Goal: Transaction & Acquisition: Book appointment/travel/reservation

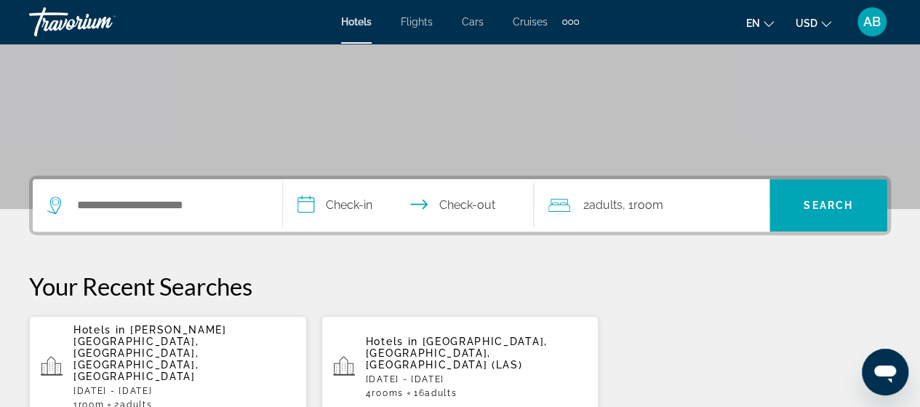
scroll to position [247, 0]
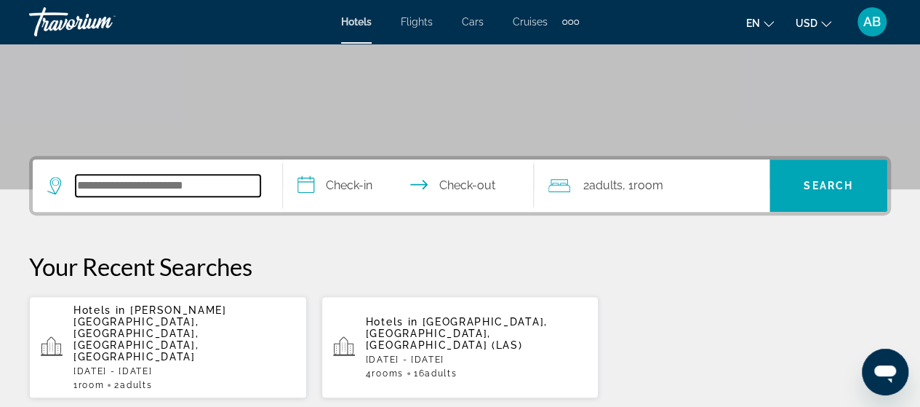
click at [207, 184] on input "Search widget" at bounding box center [168, 186] width 185 height 22
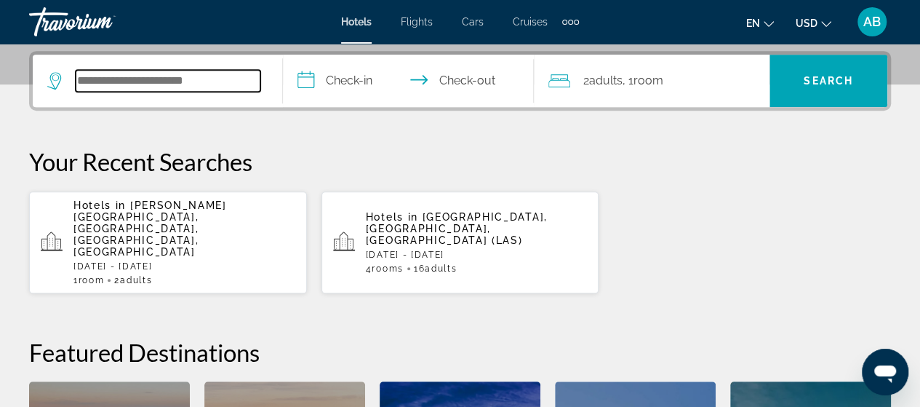
scroll to position [355, 0]
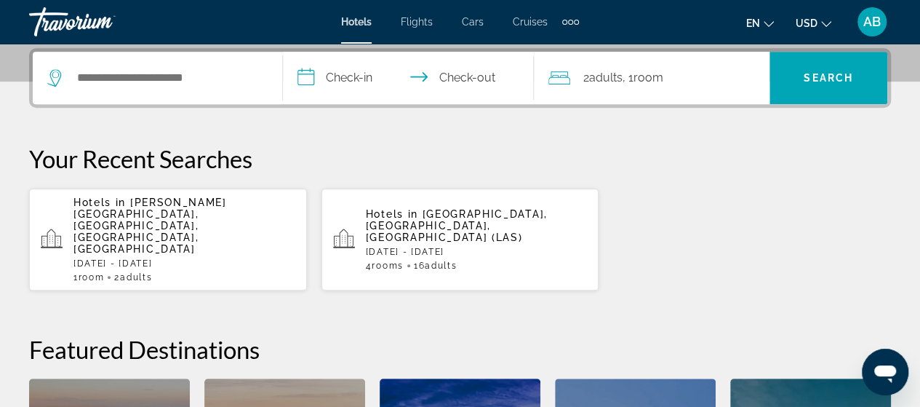
click at [535, 20] on span "Cruises" at bounding box center [530, 22] width 35 height 12
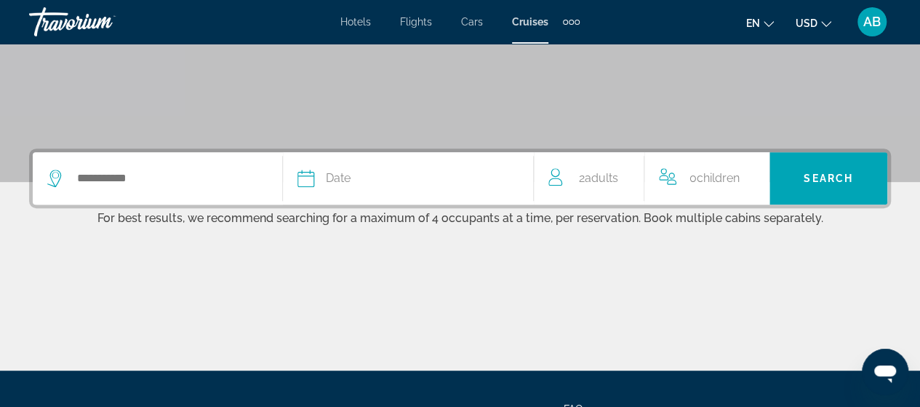
scroll to position [276, 0]
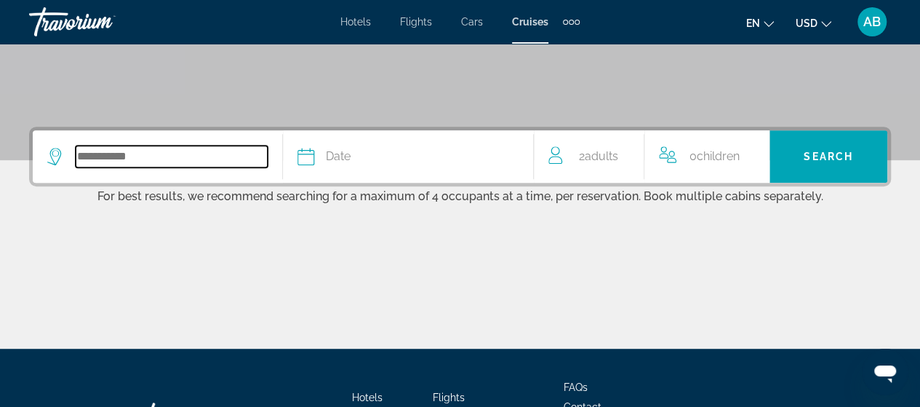
click at [240, 153] on input "Search widget" at bounding box center [172, 157] width 192 height 22
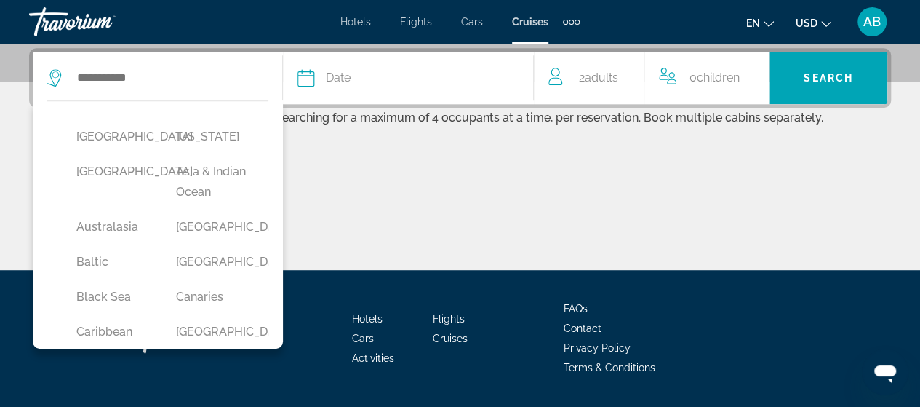
scroll to position [73, 0]
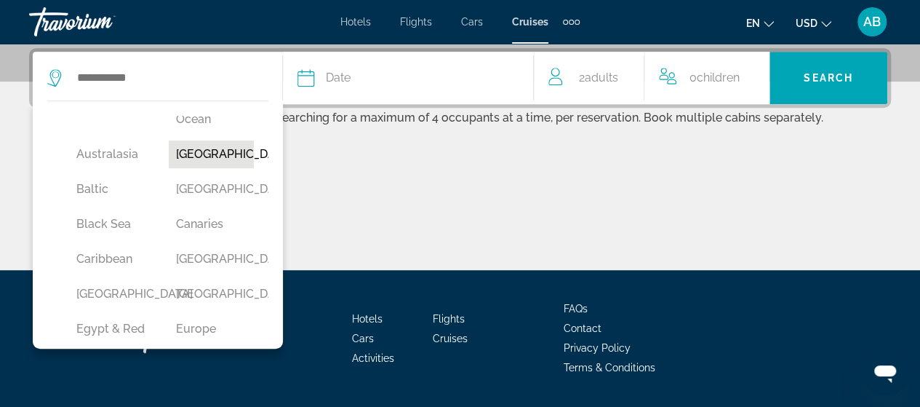
click at [210, 168] on button "[GEOGRAPHIC_DATA]" at bounding box center [211, 154] width 85 height 28
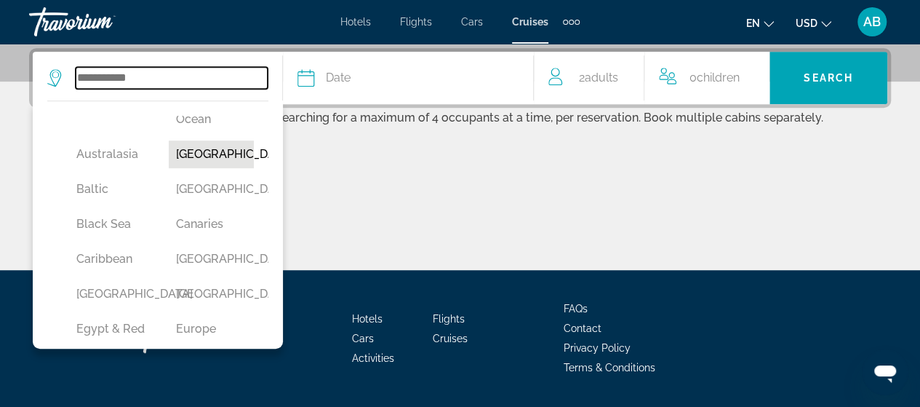
type input "*******"
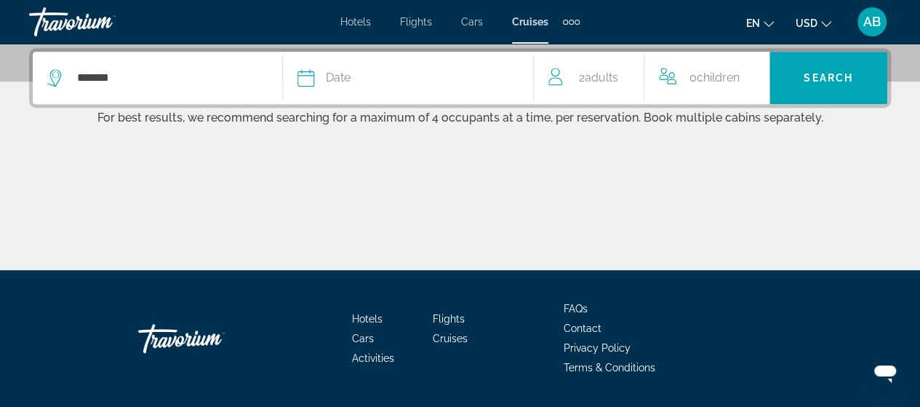
click at [329, 77] on span "Date" at bounding box center [338, 78] width 25 height 20
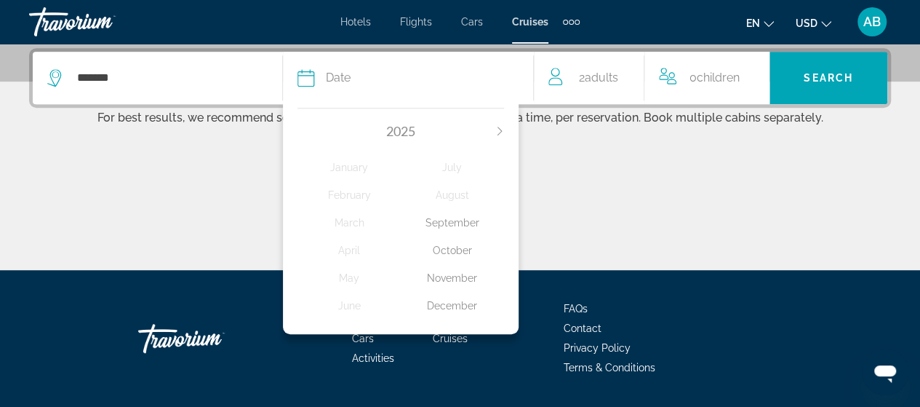
click at [452, 244] on div "October" at bounding box center [452, 250] width 103 height 26
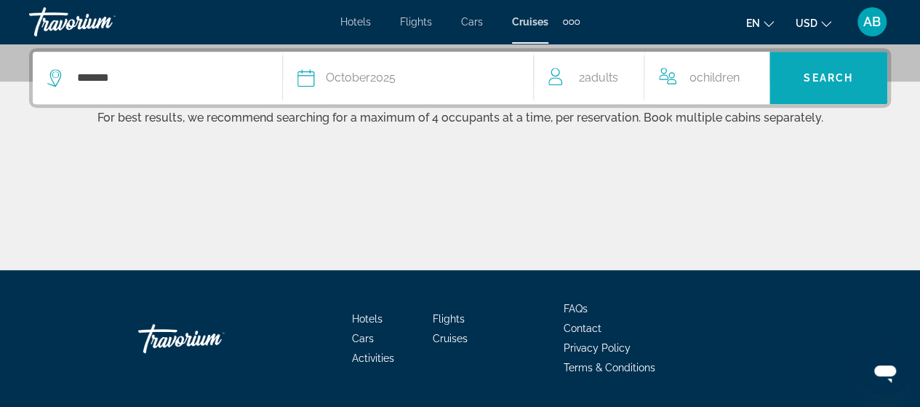
click at [838, 72] on span "Search" at bounding box center [828, 78] width 49 height 12
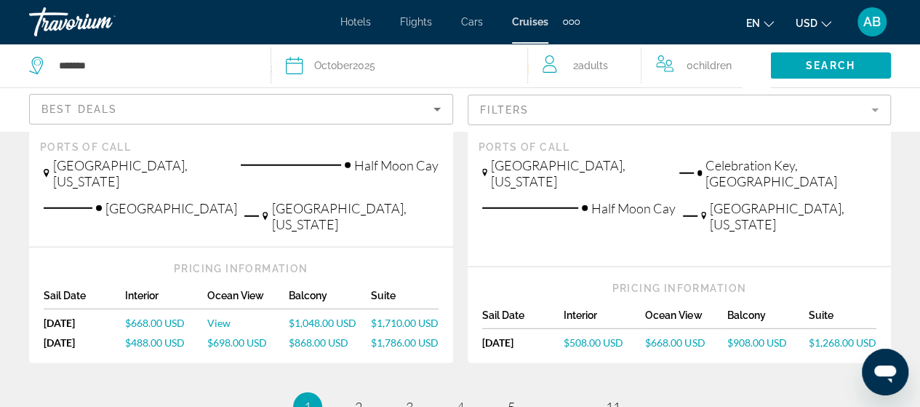
scroll to position [1845, 0]
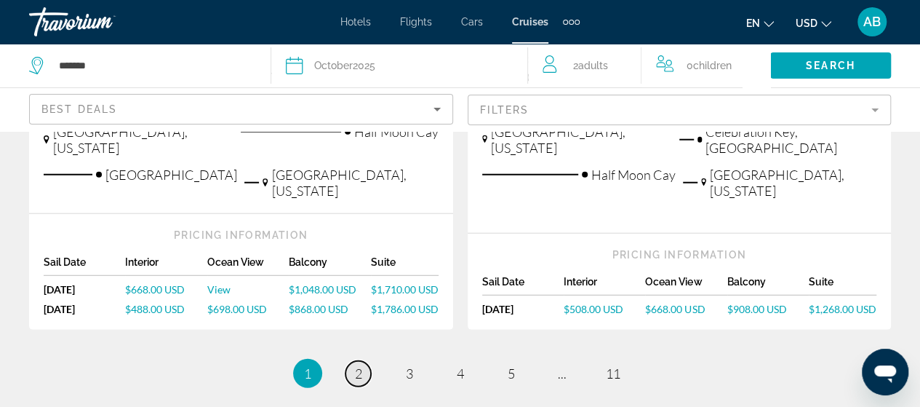
click at [355, 365] on span "2" at bounding box center [358, 373] width 7 height 16
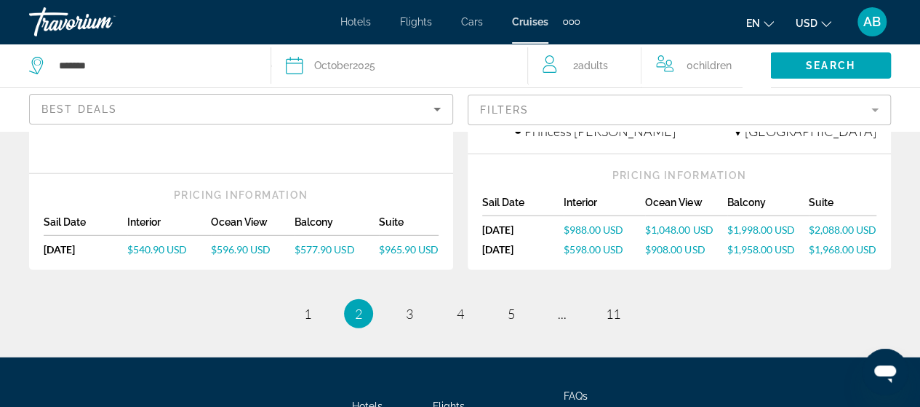
scroll to position [1949, 0]
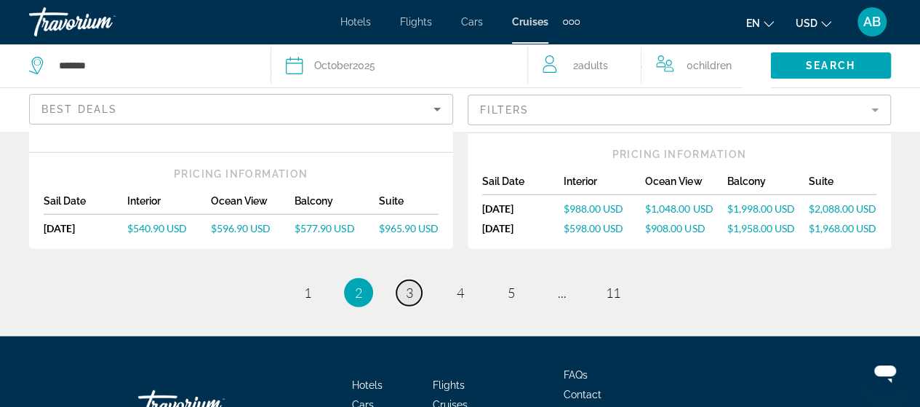
click at [412, 284] on span "3" at bounding box center [409, 292] width 7 height 16
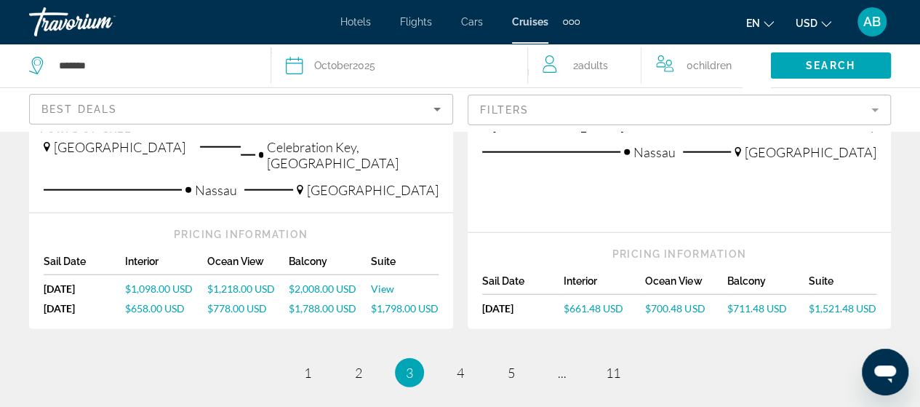
scroll to position [1796, 0]
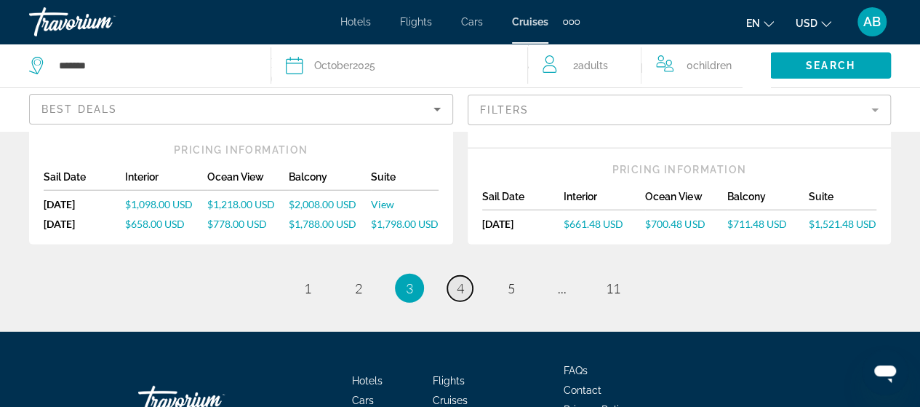
click at [461, 280] on span "4" at bounding box center [460, 288] width 7 height 16
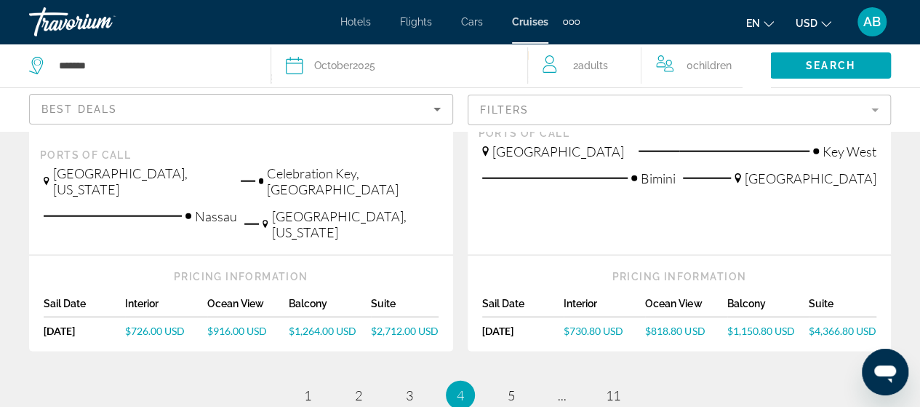
scroll to position [1718, 0]
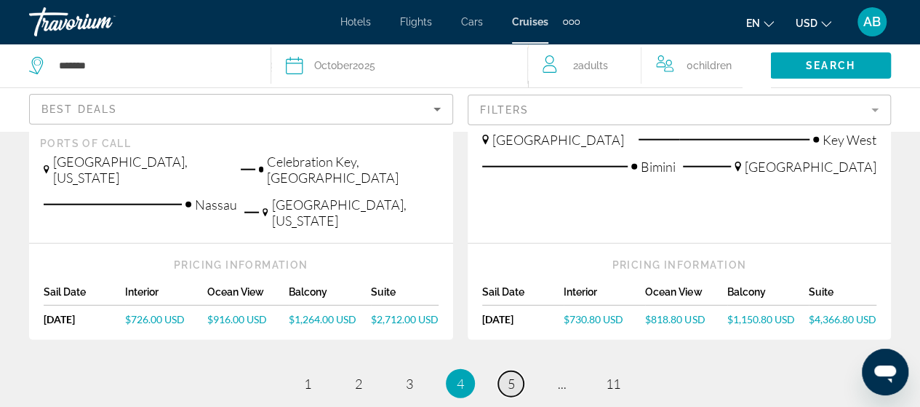
click at [515, 371] on link "page 5" at bounding box center [510, 383] width 25 height 25
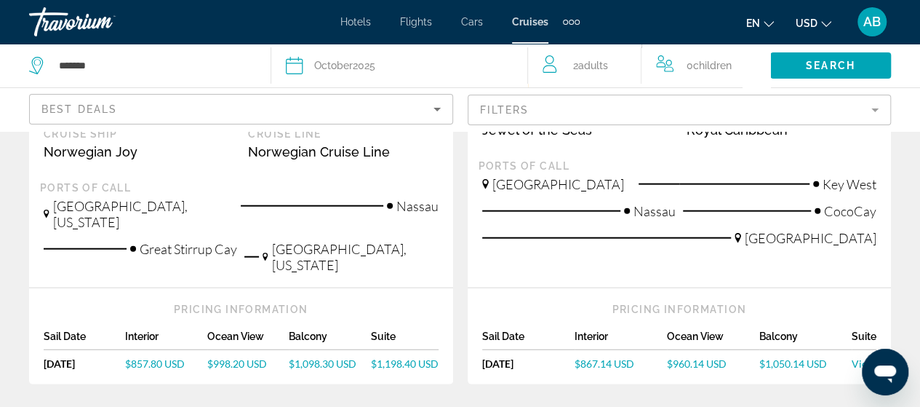
scroll to position [1697, 0]
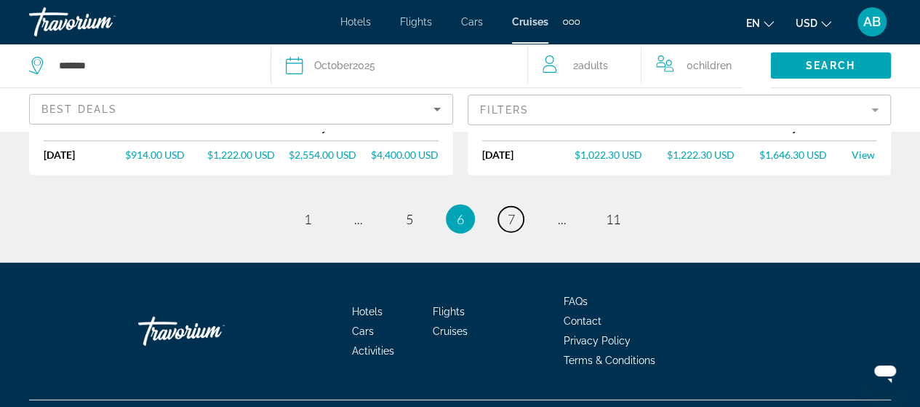
scroll to position [1935, 0]
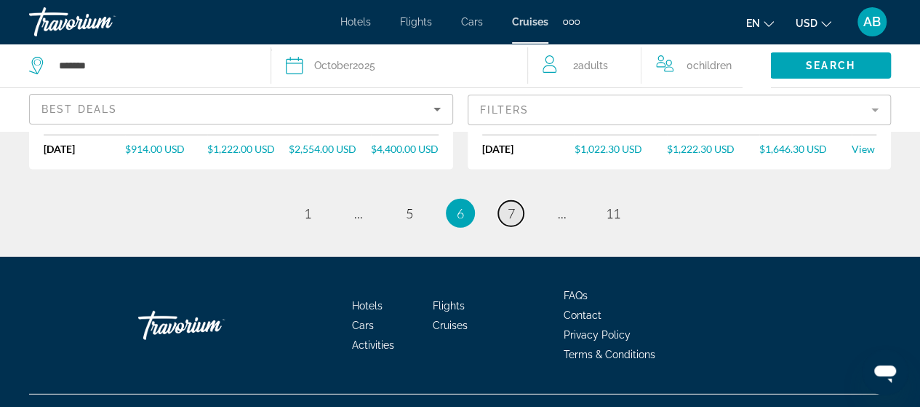
click at [514, 205] on span "7" at bounding box center [511, 213] width 7 height 16
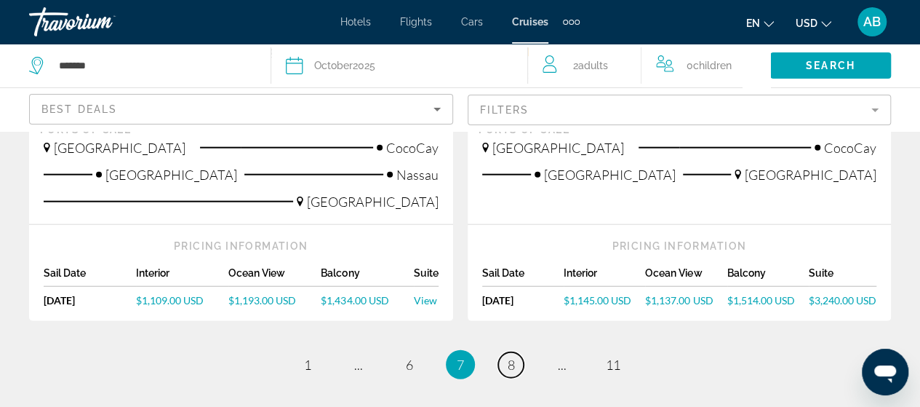
scroll to position [1761, 0]
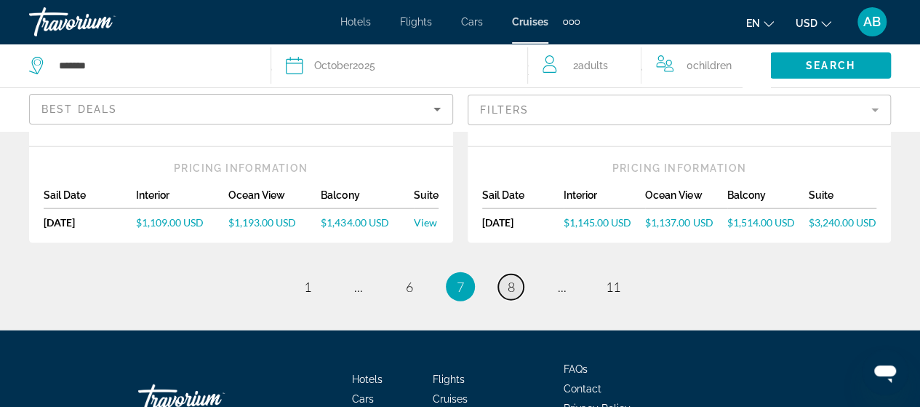
click at [508, 295] on span "8" at bounding box center [511, 287] width 7 height 16
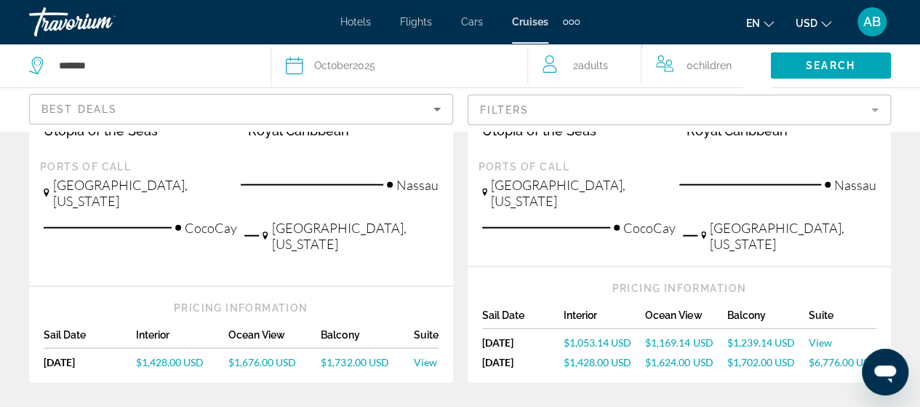
scroll to position [1790, 0]
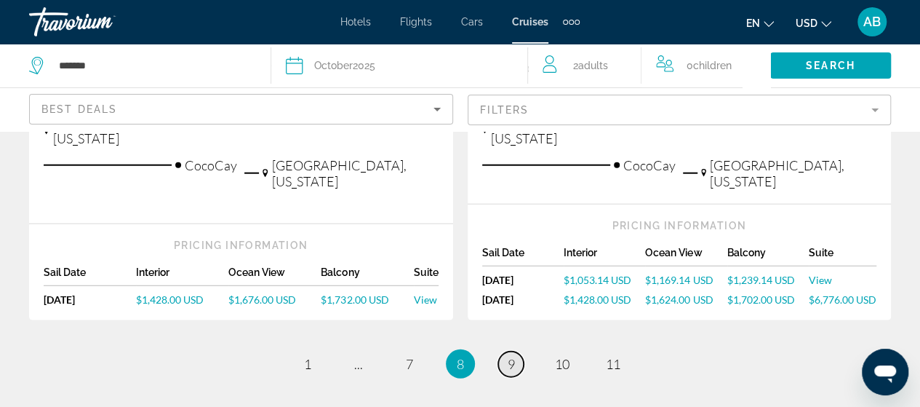
click at [512, 356] on span "9" at bounding box center [511, 364] width 7 height 16
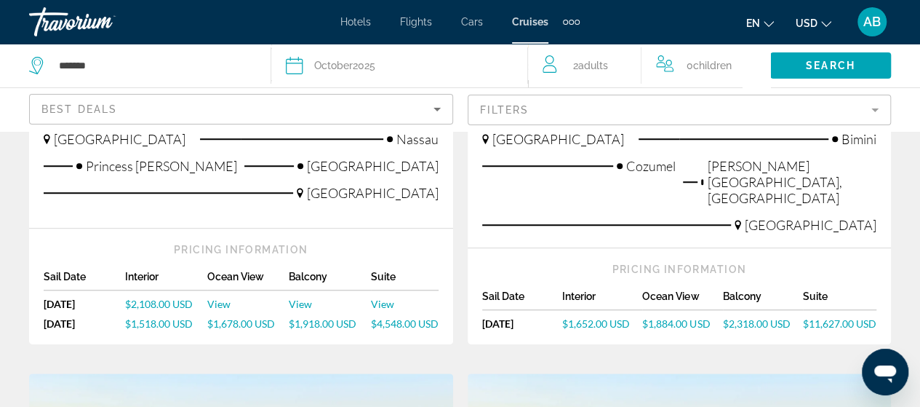
scroll to position [506, 0]
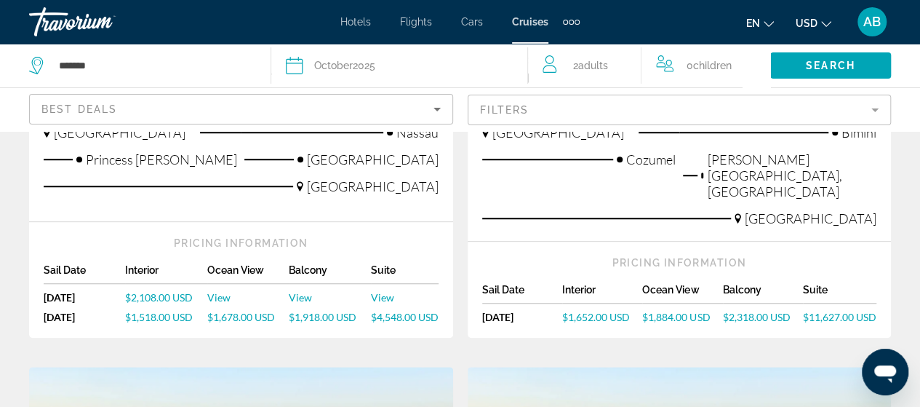
click at [214, 291] on span "View" at bounding box center [218, 297] width 23 height 12
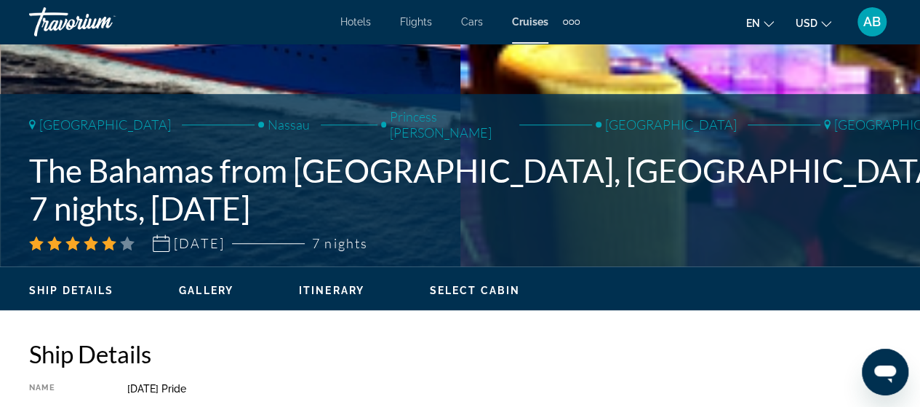
scroll to position [463, 0]
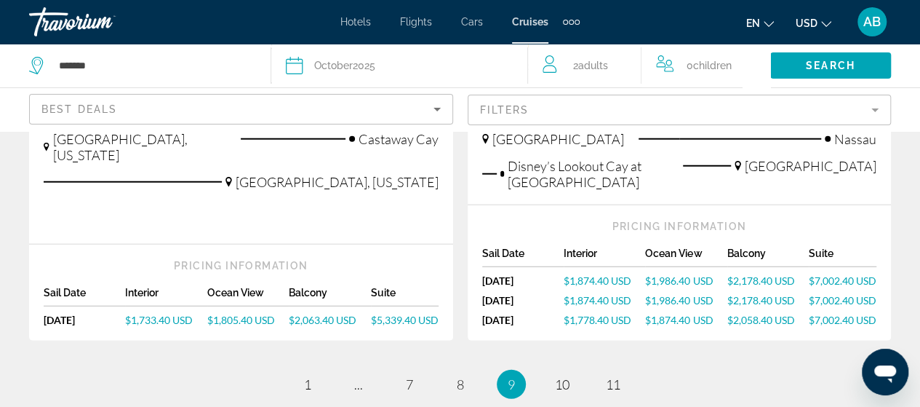
scroll to position [1877, 0]
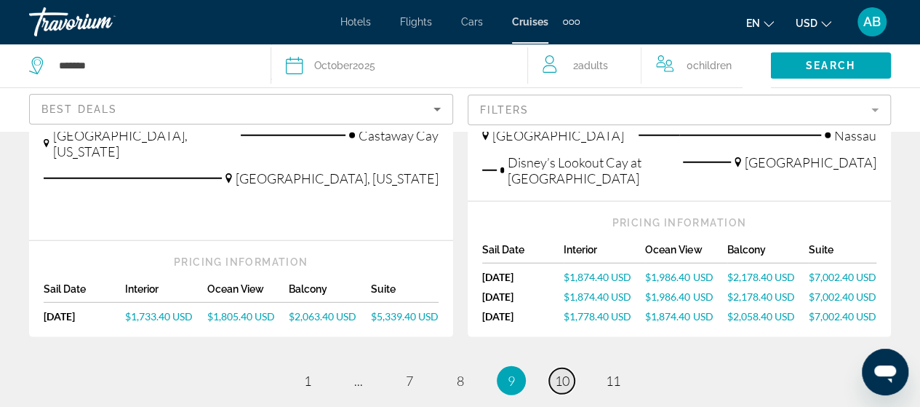
click at [562, 372] on span "10" at bounding box center [562, 380] width 15 height 16
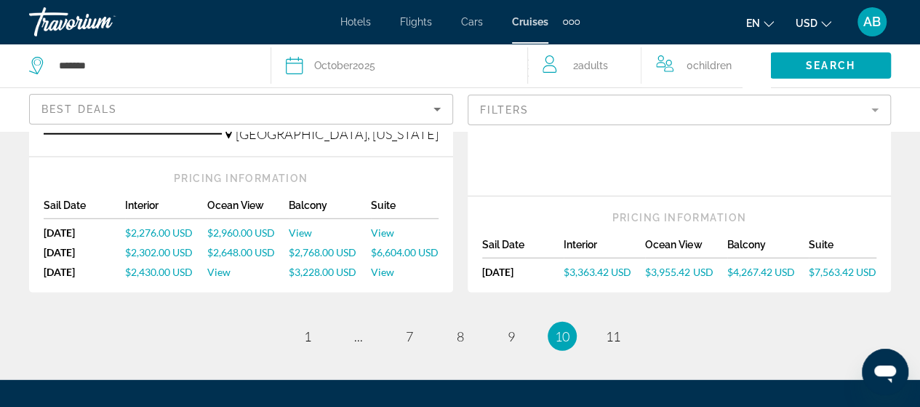
scroll to position [1922, 0]
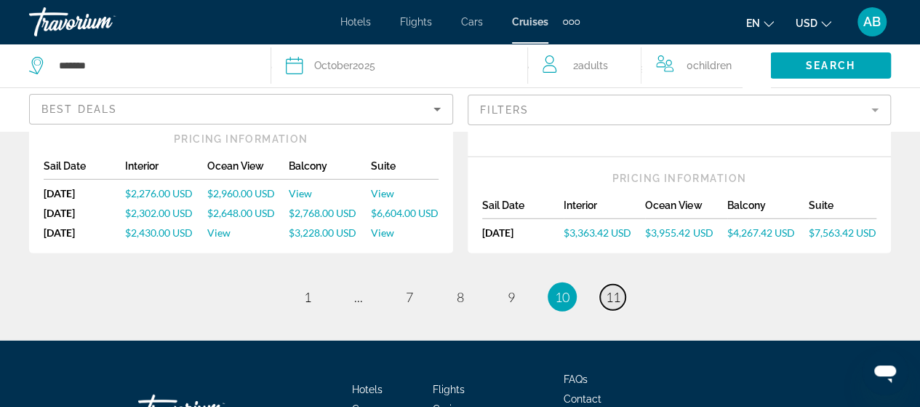
click at [617, 289] on span "11" at bounding box center [613, 297] width 15 height 16
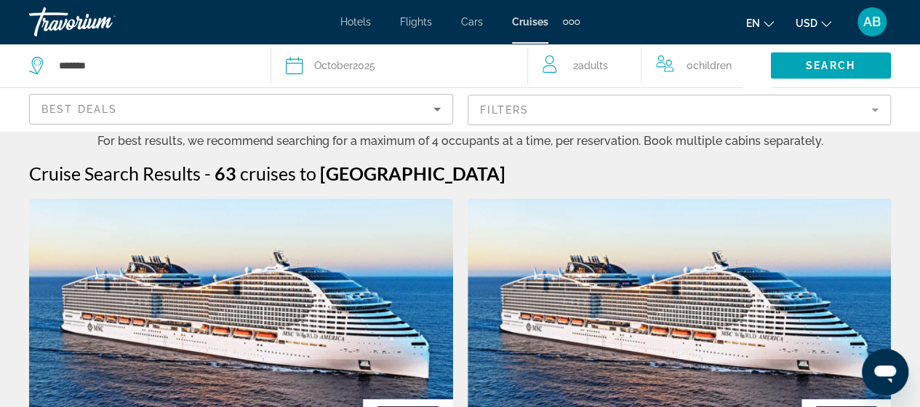
click at [434, 110] on icon "Sort by" at bounding box center [437, 108] width 17 height 17
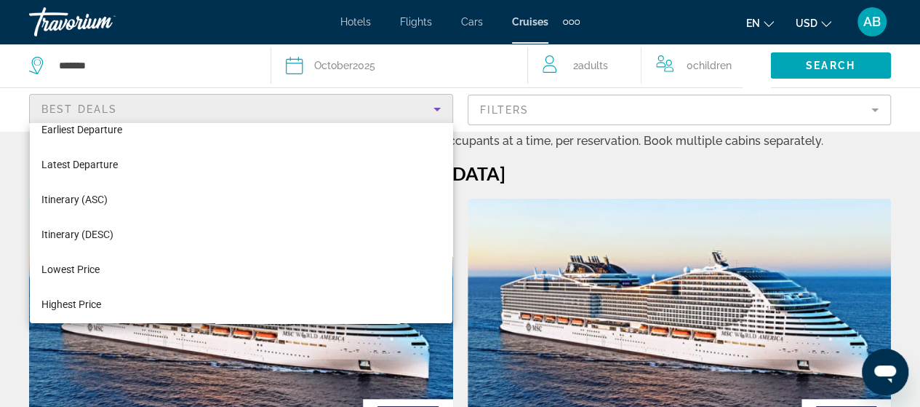
scroll to position [55, 0]
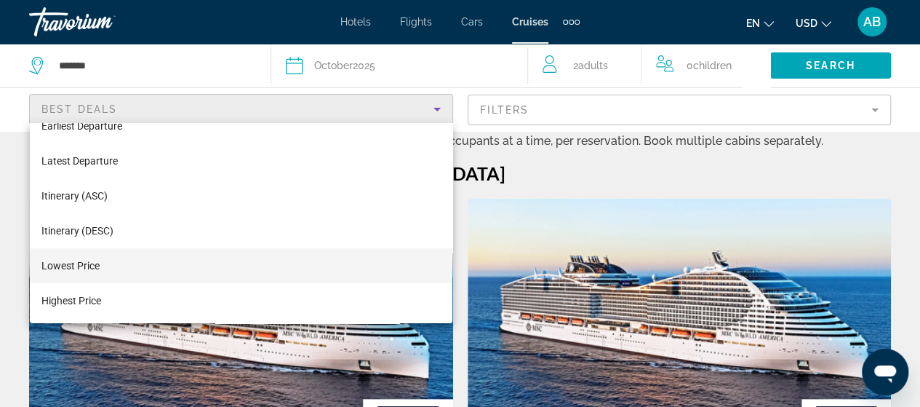
click at [102, 256] on mat-option "Lowest Price" at bounding box center [241, 265] width 423 height 35
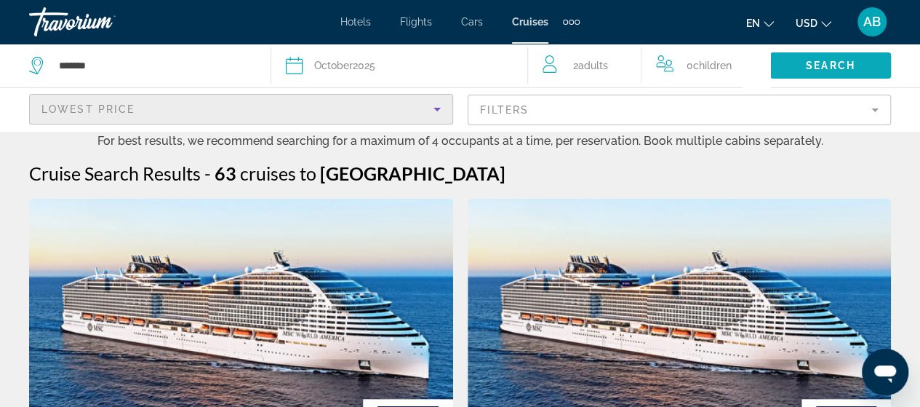
click at [817, 65] on span "Search" at bounding box center [830, 66] width 49 height 12
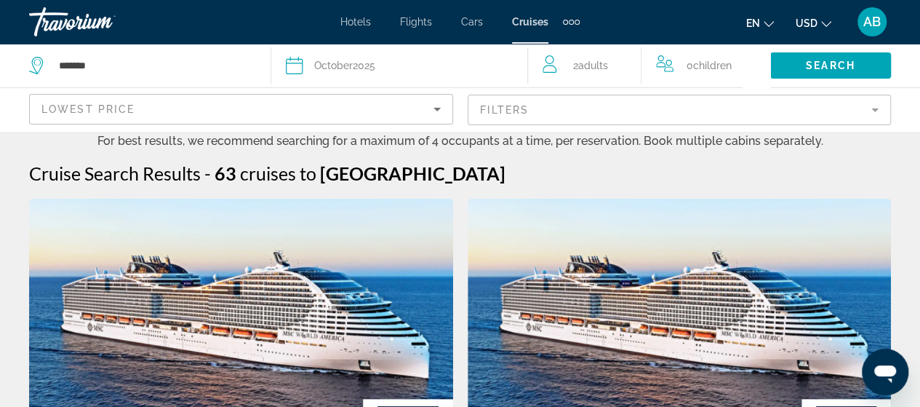
click at [352, 19] on span "Hotels" at bounding box center [355, 22] width 31 height 12
